Goal: Find specific page/section: Find specific page/section

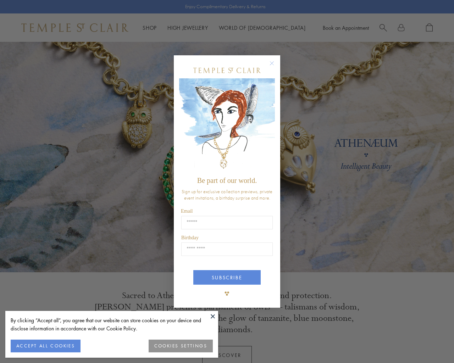
click at [183, 345] on button "COOKIES SETTINGS" at bounding box center [181, 346] width 64 height 13
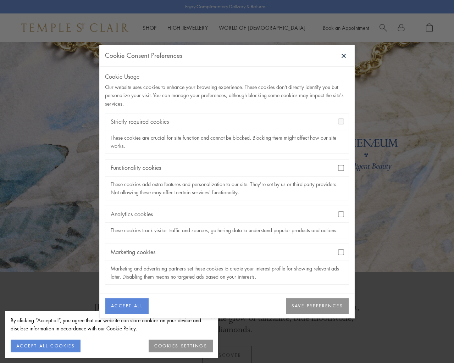
click at [309, 310] on button "SAVE PREFERENCES" at bounding box center [317, 306] width 63 height 16
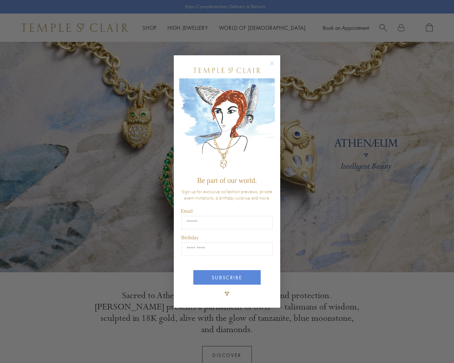
click at [271, 63] on icon "Close dialog" at bounding box center [272, 64] width 4 height 4
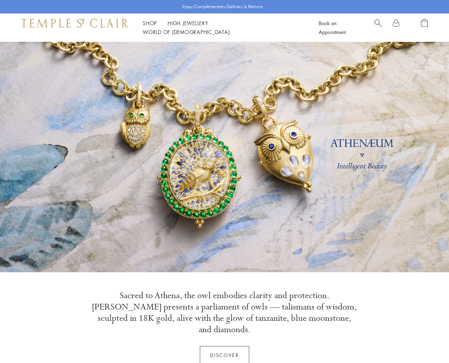
click at [381, 26] on span "Search" at bounding box center [377, 22] width 7 height 7
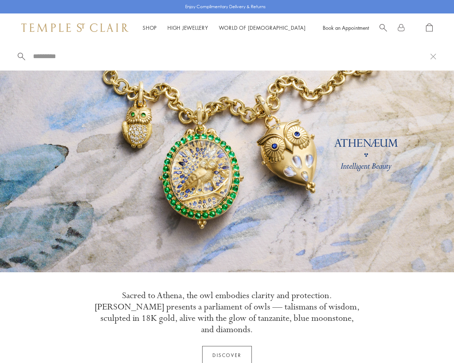
click at [50, 56] on input "search" at bounding box center [231, 56] width 398 height 8
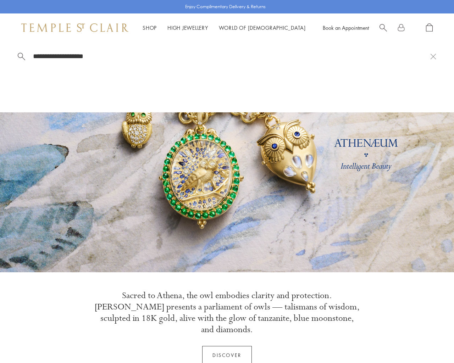
type input "**********"
click at [21, 55] on span at bounding box center [21, 55] width 7 height 7
click at [191, 27] on link "High Jewellery High Jewellery" at bounding box center [187, 27] width 41 height 7
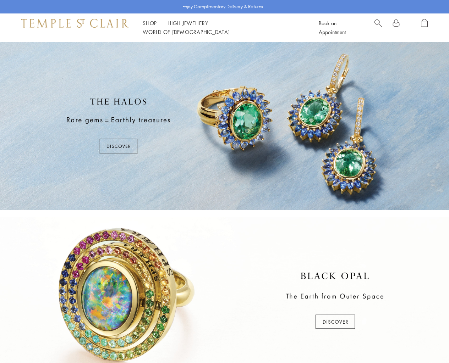
scroll to position [272, 0]
